Goal: Information Seeking & Learning: Learn about a topic

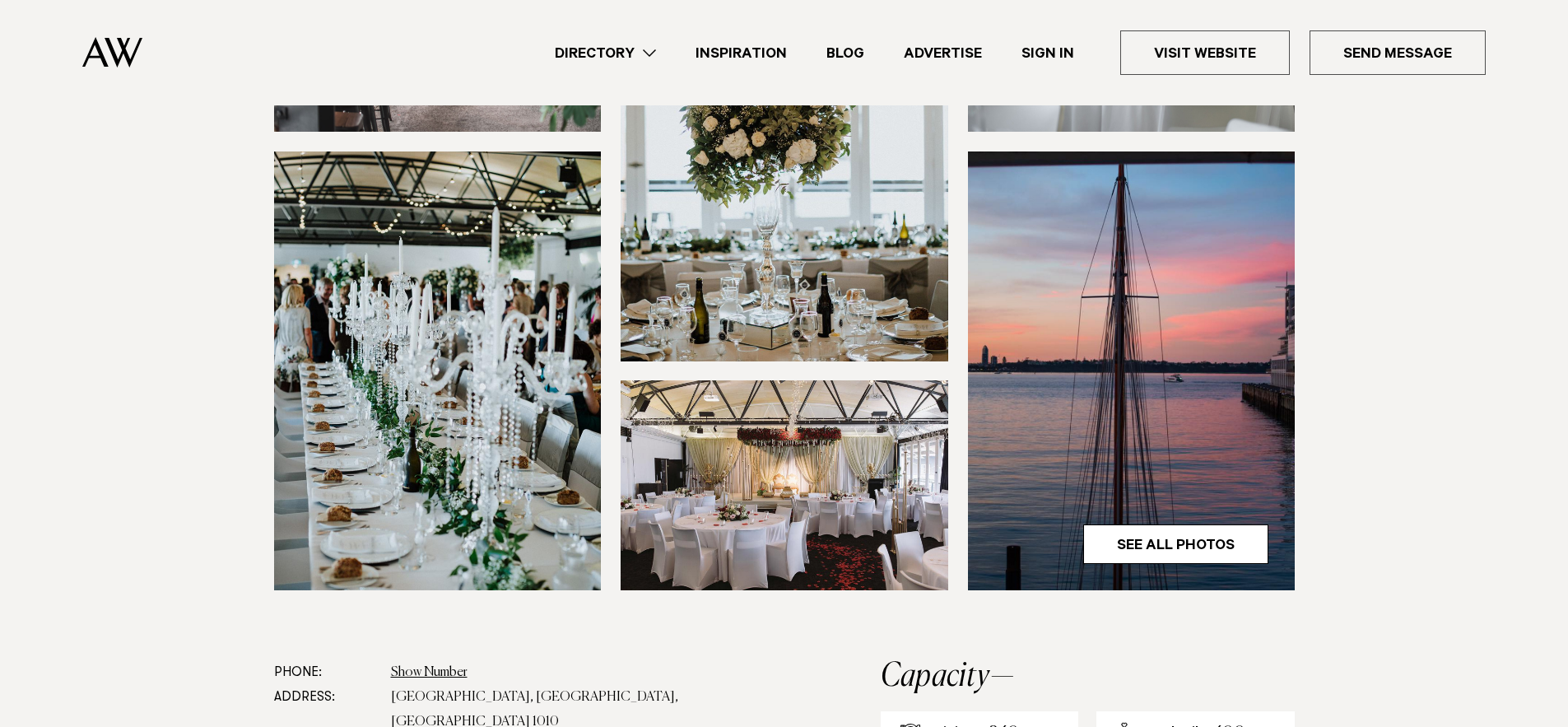
scroll to position [561, 0]
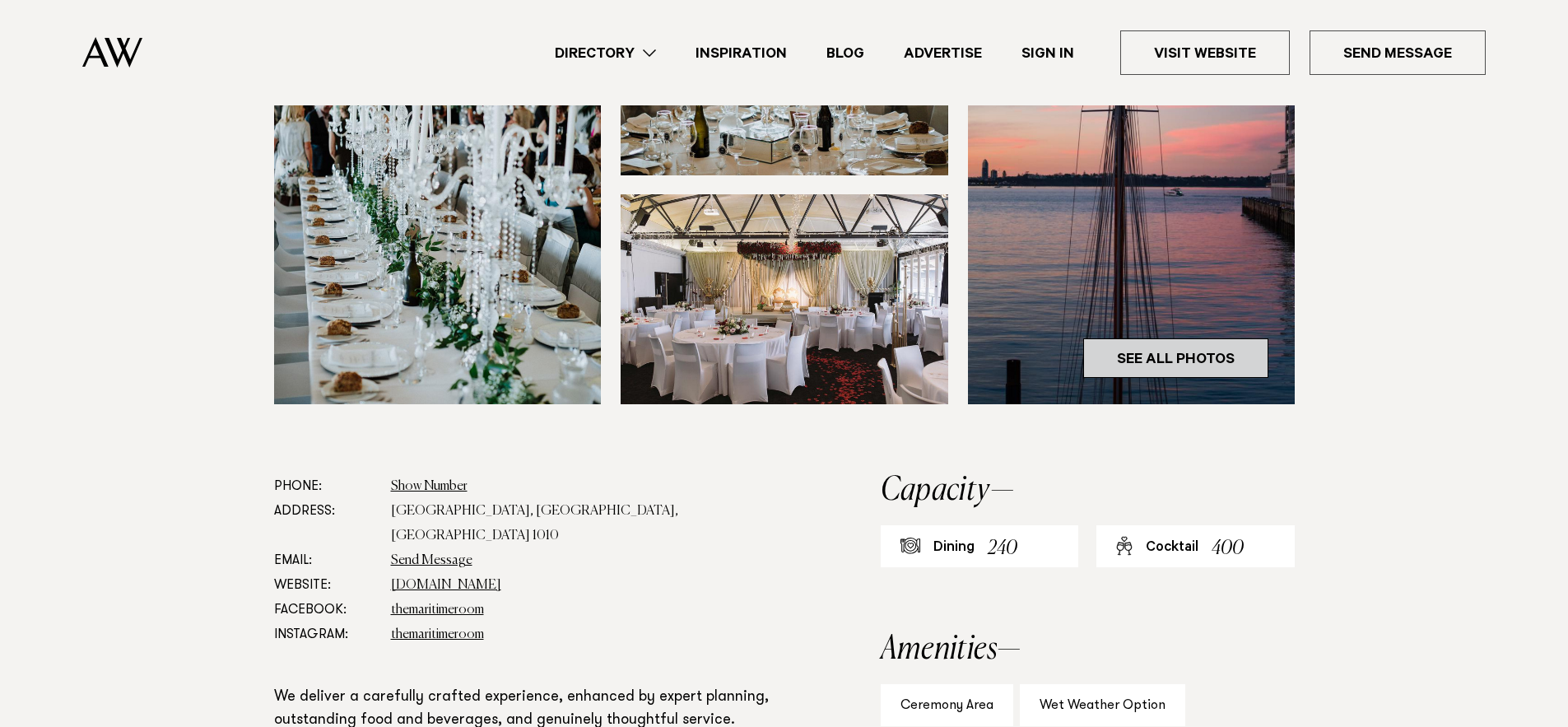
click at [1184, 352] on link "See All Photos" at bounding box center [1176, 357] width 185 height 39
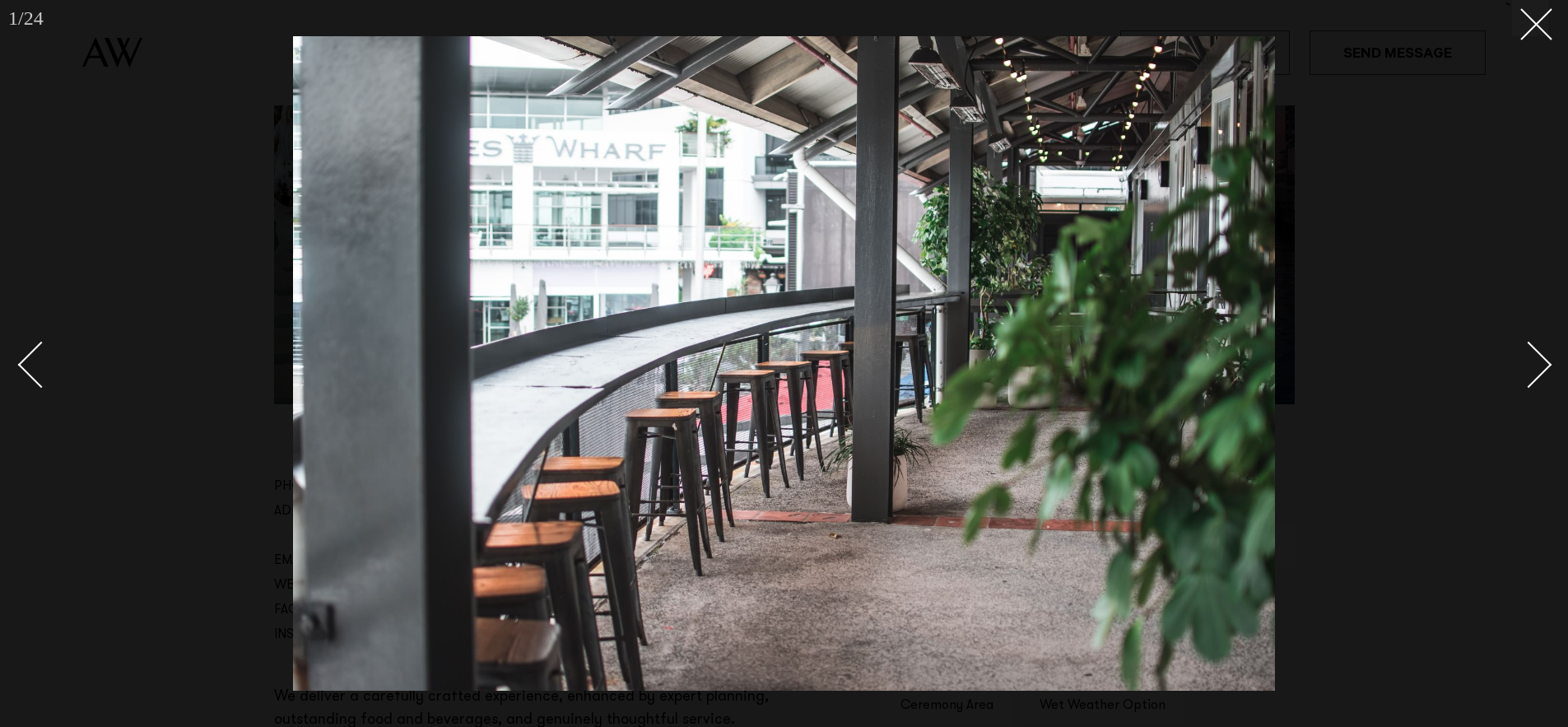
click at [1536, 368] on div "Next slide" at bounding box center [1529, 364] width 47 height 47
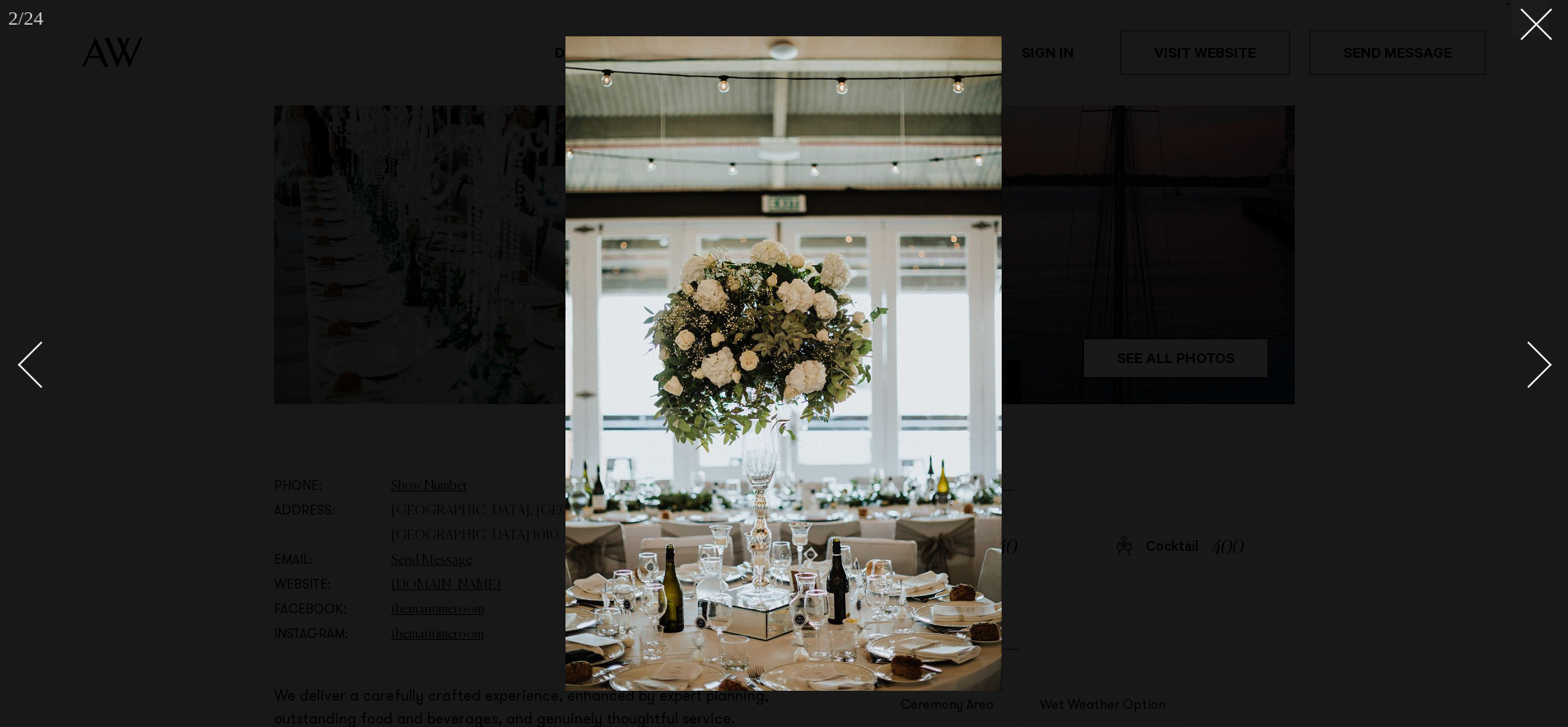
click at [1536, 368] on div "Next slide" at bounding box center [1529, 364] width 47 height 47
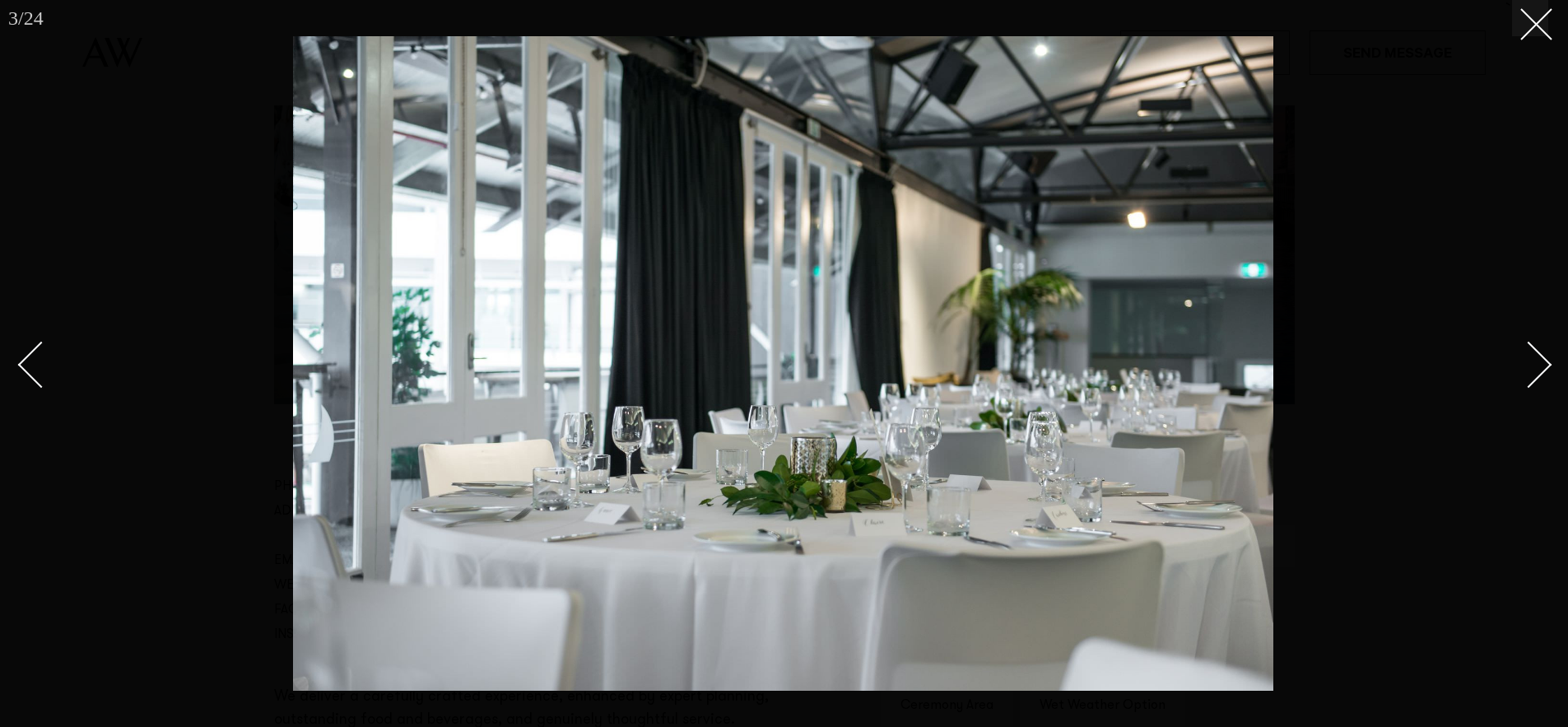
click at [1536, 368] on div "Next slide" at bounding box center [1529, 364] width 47 height 47
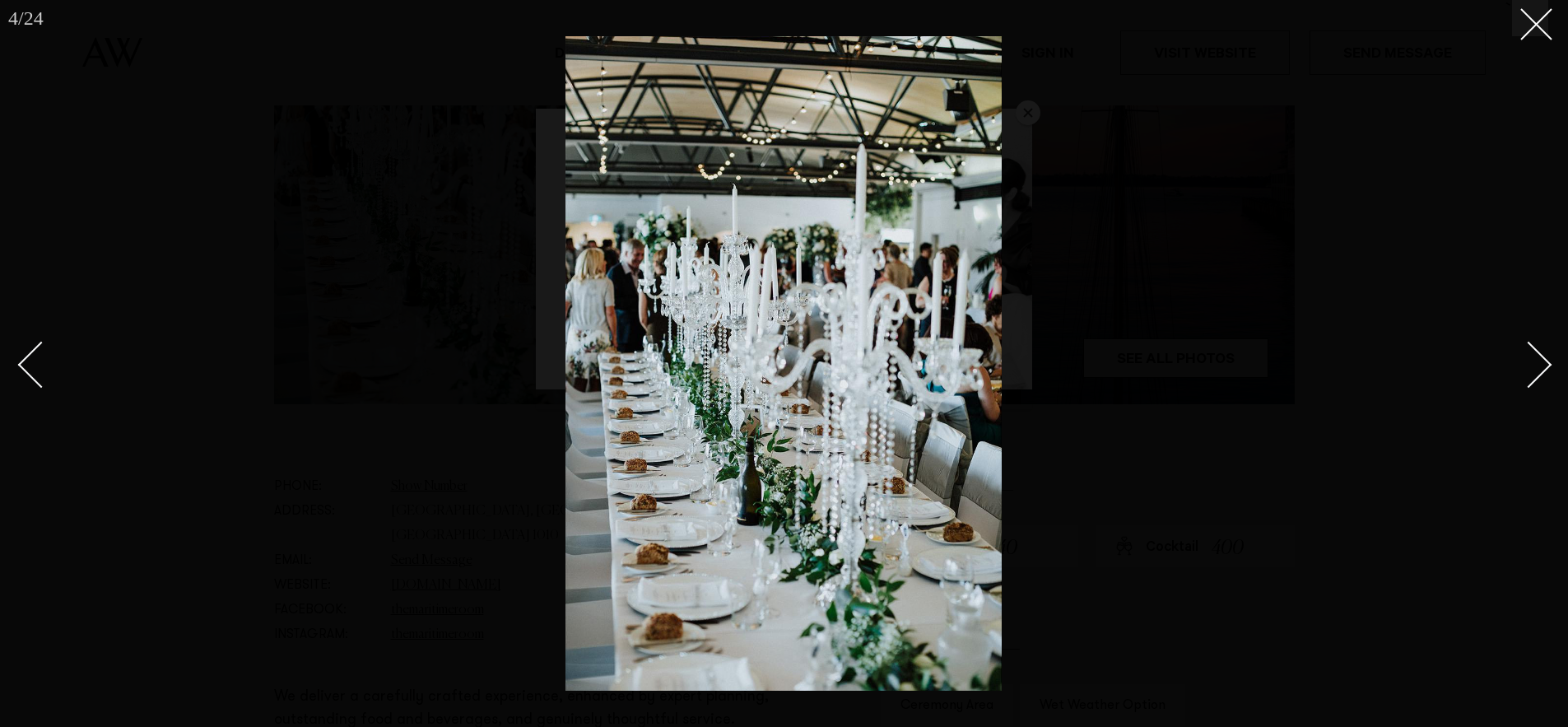
click at [1409, 260] on div at bounding box center [784, 363] width 1568 height 727
